Goal: Task Accomplishment & Management: Complete application form

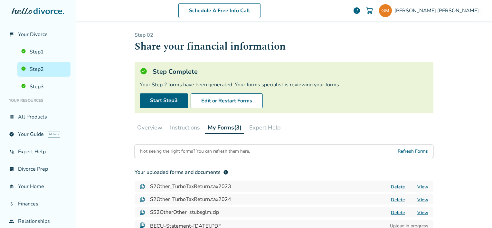
scroll to position [64, 0]
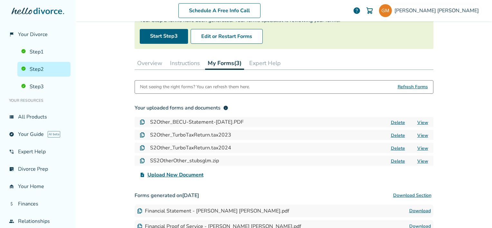
click at [172, 174] on span "Upload New Document" at bounding box center [175, 175] width 56 height 8
click at [0, 0] on input "upload_file Upload New Document" at bounding box center [0, 0] width 0 height 0
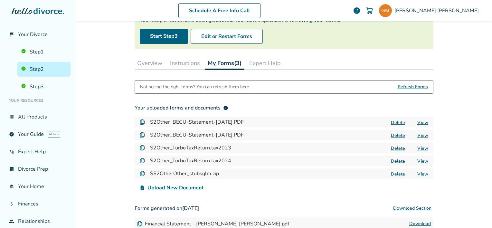
click at [162, 186] on span "Upload New Document" at bounding box center [175, 188] width 56 height 8
click at [0, 0] on input "upload_file Upload New Document" at bounding box center [0, 0] width 0 height 0
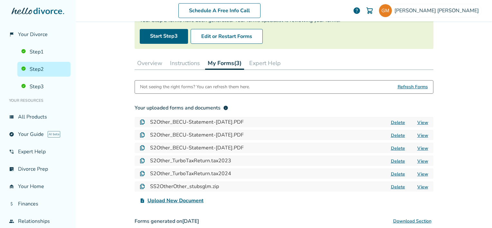
click at [173, 201] on span "Upload New Document" at bounding box center [175, 201] width 56 height 8
click at [0, 0] on input "upload_file Upload New Document" at bounding box center [0, 0] width 0 height 0
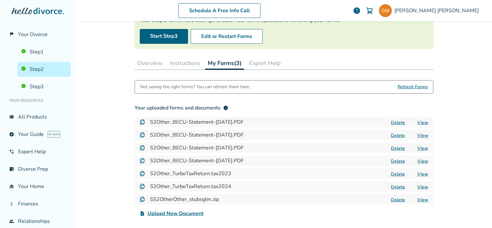
click at [169, 213] on span "Upload New Document" at bounding box center [175, 214] width 56 height 8
click at [0, 0] on input "upload_file Upload New Document" at bounding box center [0, 0] width 0 height 0
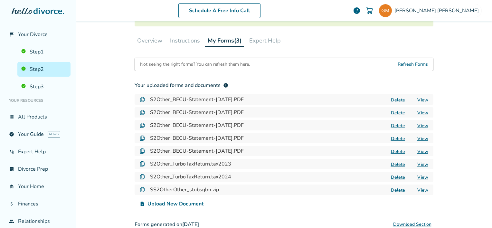
scroll to position [97, 0]
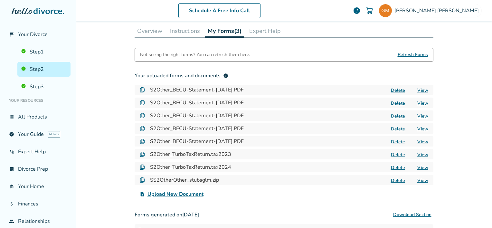
click at [188, 195] on span "Upload New Document" at bounding box center [175, 194] width 56 height 8
click at [0, 0] on input "upload_file Upload New Document" at bounding box center [0, 0] width 0 height 0
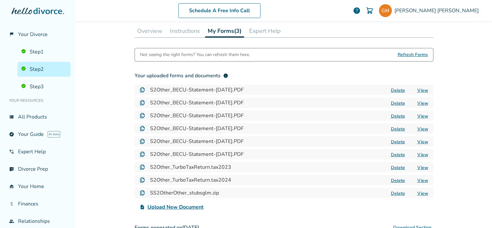
click at [174, 206] on span "Upload New Document" at bounding box center [175, 207] width 56 height 8
click at [0, 0] on input "upload_file Upload New Document" at bounding box center [0, 0] width 0 height 0
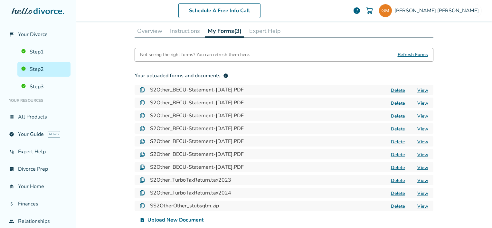
click at [174, 219] on span "Upload New Document" at bounding box center [175, 220] width 56 height 8
click at [0, 0] on input "upload_file Upload New Document" at bounding box center [0, 0] width 0 height 0
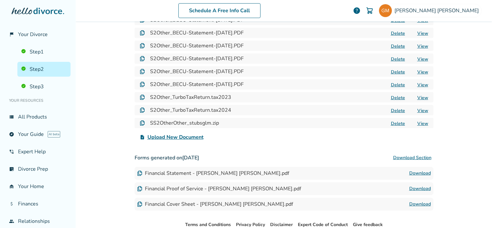
scroll to position [193, 0]
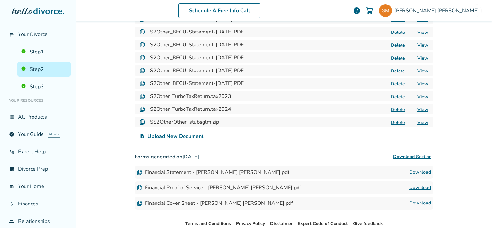
click at [172, 137] on span "Upload New Document" at bounding box center [175, 136] width 56 height 8
click at [0, 0] on input "upload_file Upload New Document" at bounding box center [0, 0] width 0 height 0
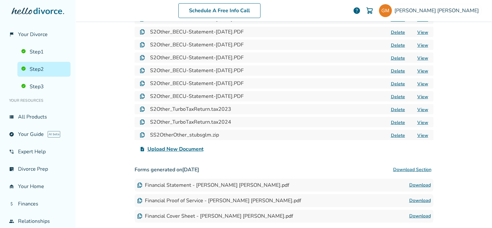
click at [163, 149] on span "Upload New Document" at bounding box center [175, 149] width 56 height 8
click at [0, 0] on input "upload_file Upload New Document" at bounding box center [0, 0] width 0 height 0
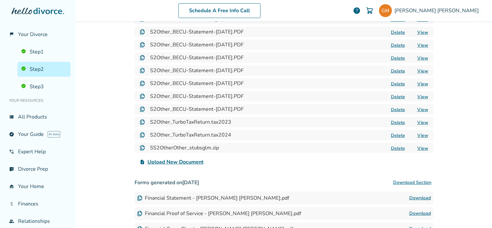
click at [170, 163] on span "Upload New Document" at bounding box center [175, 162] width 56 height 8
click at [0, 0] on input "upload_file Upload New Document" at bounding box center [0, 0] width 0 height 0
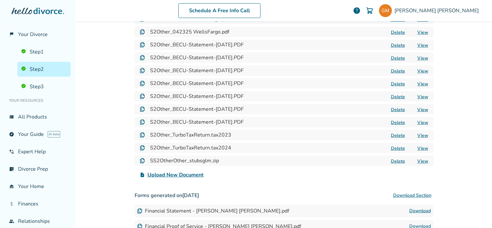
click at [170, 175] on span "Upload New Document" at bounding box center [175, 175] width 56 height 8
click at [0, 0] on input "upload_file Upload New Document" at bounding box center [0, 0] width 0 height 0
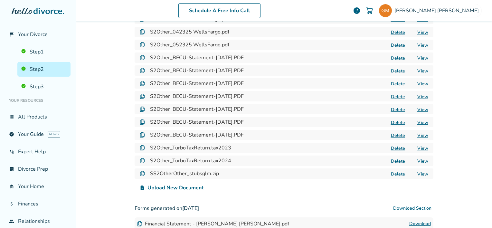
click at [173, 185] on span "Upload New Document" at bounding box center [175, 188] width 56 height 8
click at [0, 0] on input "upload_file Upload New Document" at bounding box center [0, 0] width 0 height 0
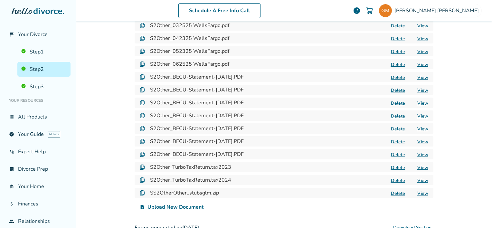
scroll to position [225, 0]
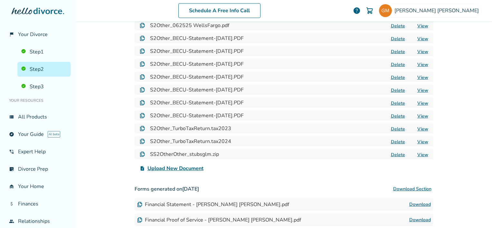
click at [183, 167] on span "Upload New Document" at bounding box center [175, 169] width 56 height 8
click at [0, 0] on input "upload_file Upload New Document" at bounding box center [0, 0] width 0 height 0
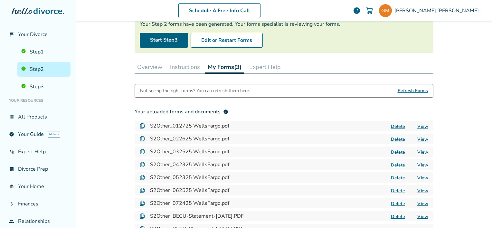
scroll to position [49, 0]
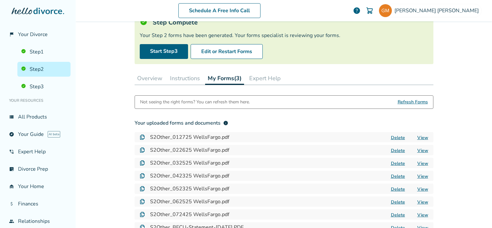
drag, startPoint x: 290, startPoint y: 84, endPoint x: 274, endPoint y: 102, distance: 24.2
click at [286, 84] on div "Overview Instructions My Forms (3) Expert Help" at bounding box center [284, 78] width 299 height 13
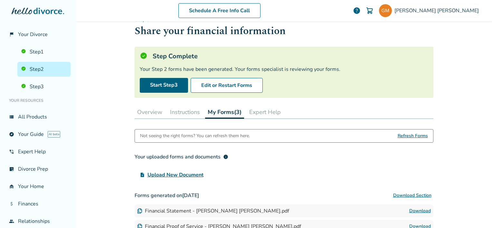
scroll to position [0, 0]
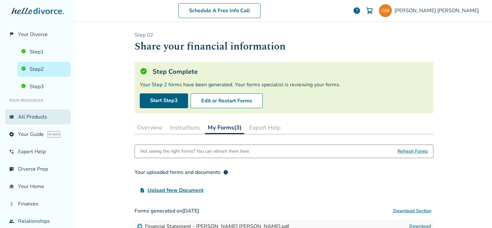
click at [32, 117] on link "view_list All Products" at bounding box center [37, 116] width 65 height 15
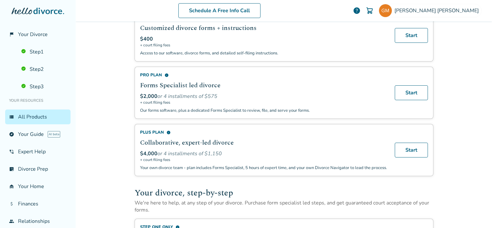
scroll to position [64, 0]
